Goal: Find specific page/section: Find specific page/section

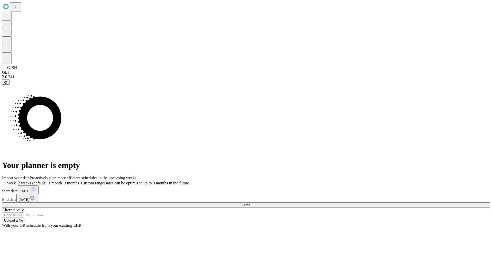
click at [250, 203] on span "Fetch" at bounding box center [245, 205] width 8 height 4
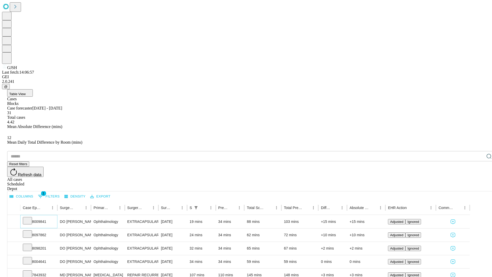
click at [30, 217] on icon at bounding box center [27, 219] width 5 height 5
